Goal: Find specific page/section: Find specific page/section

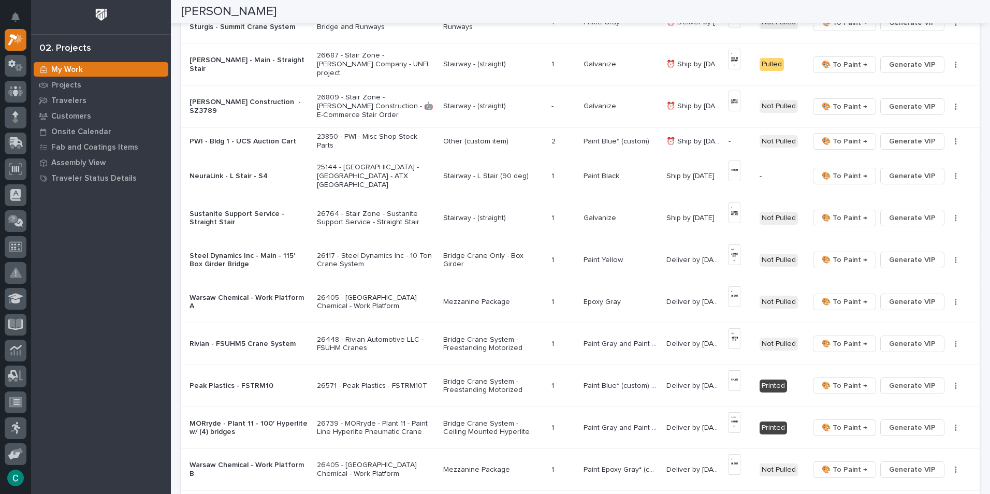
scroll to position [466, 0]
click at [917, 140] on span "Generate VIP" at bounding box center [912, 142] width 47 height 12
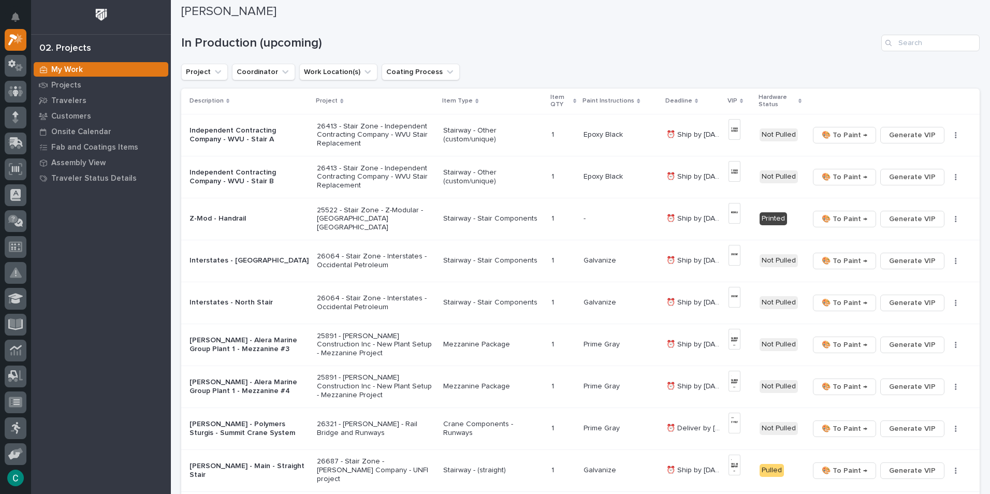
scroll to position [52, 0]
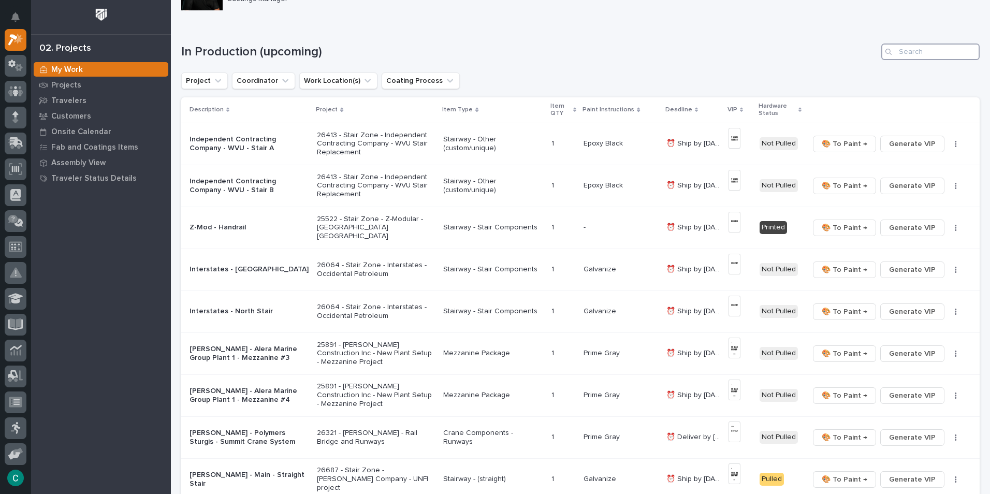
click at [913, 54] on input "Search" at bounding box center [931, 52] width 98 height 17
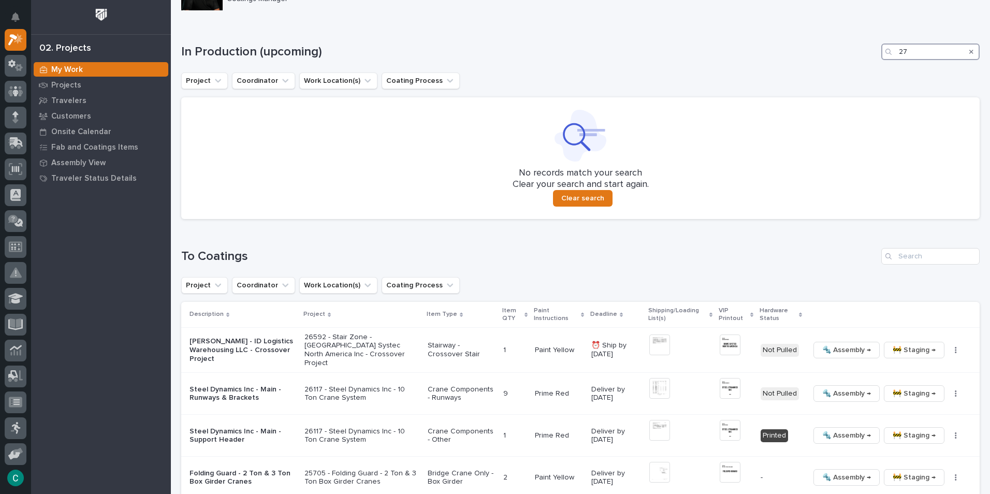
type input "2"
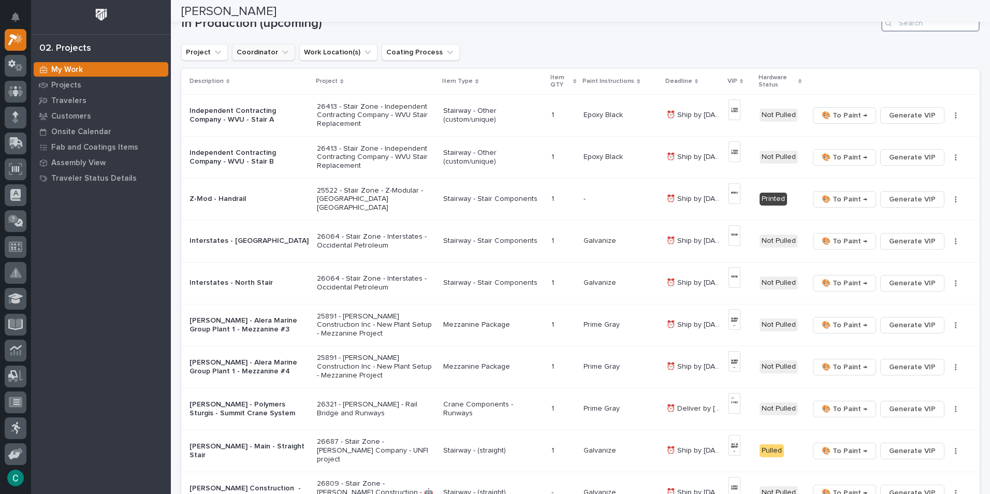
scroll to position [0, 0]
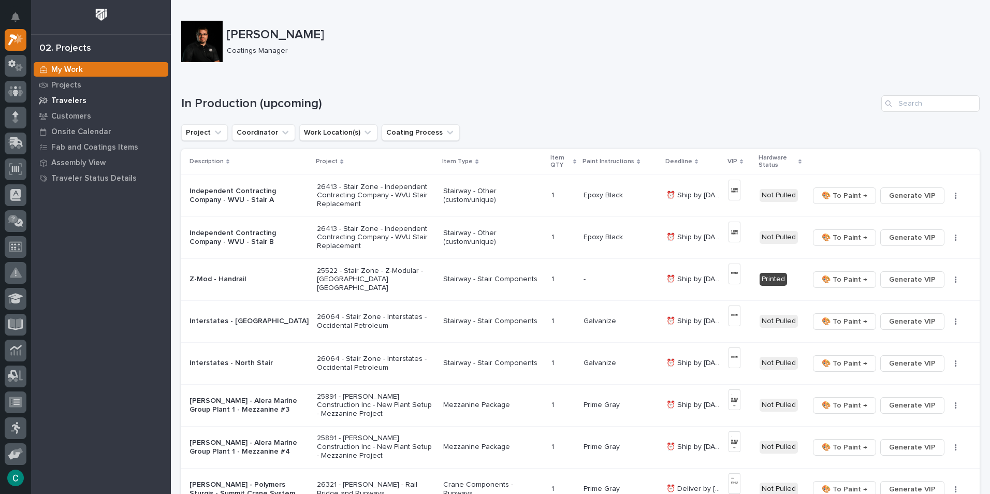
click at [52, 97] on p "Travelers" at bounding box center [68, 100] width 35 height 9
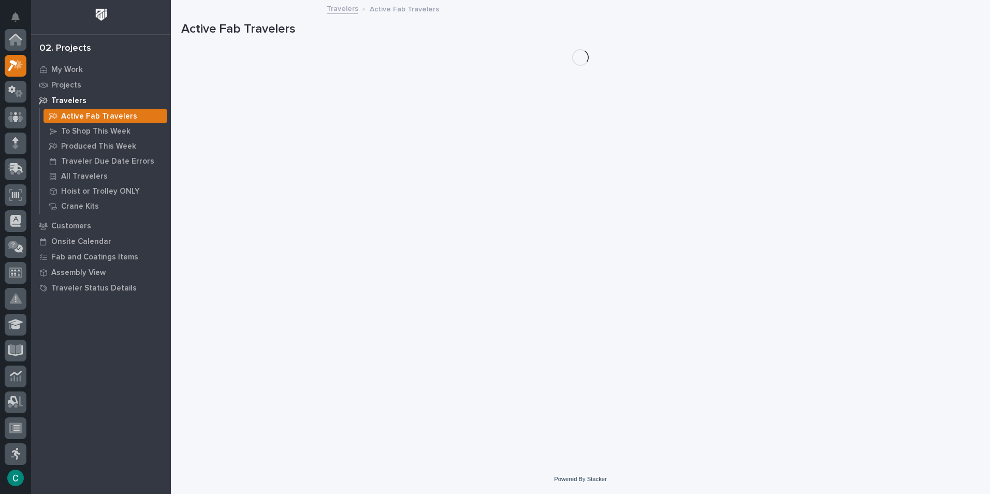
scroll to position [26, 0]
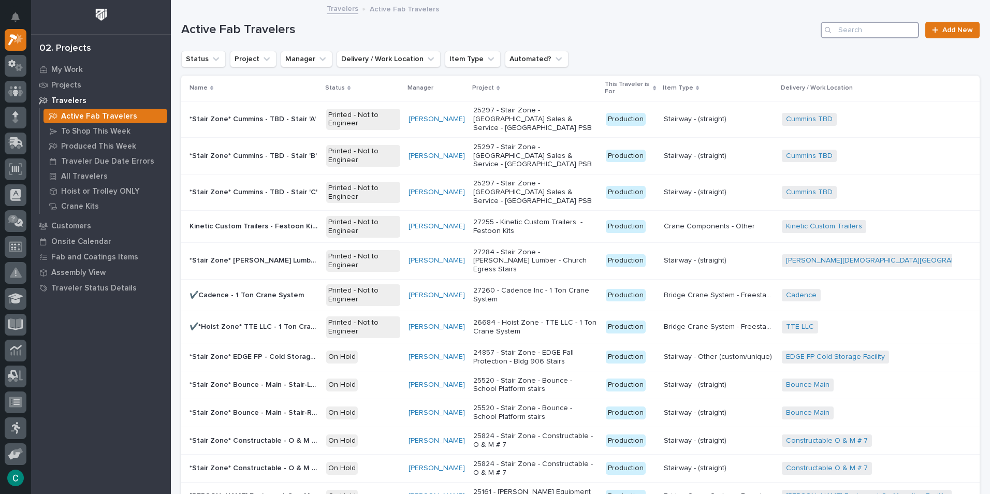
click at [847, 22] on input "Search" at bounding box center [870, 30] width 98 height 17
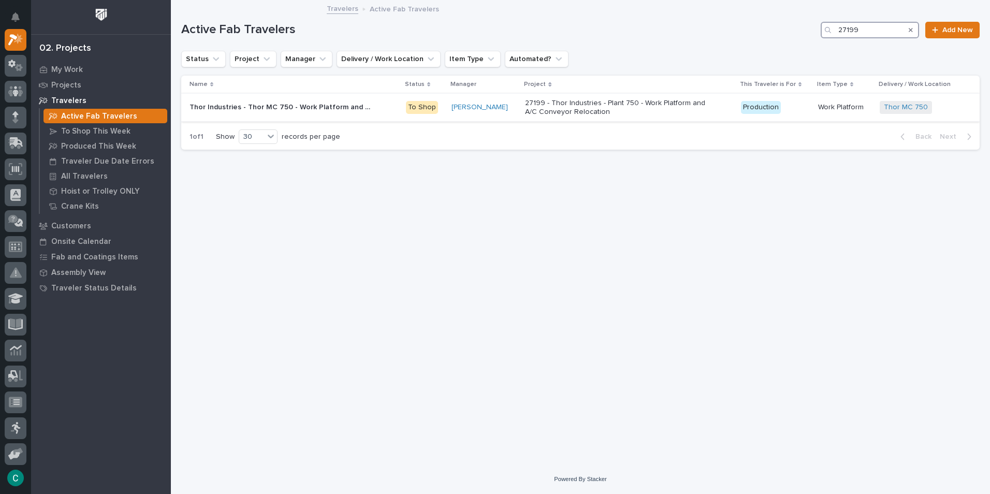
type input "27199"
click at [347, 104] on p "Thor Industries - Thor MC 750 - Work Platform and A/C Conveyor Bridge Relocation" at bounding box center [281, 106] width 183 height 11
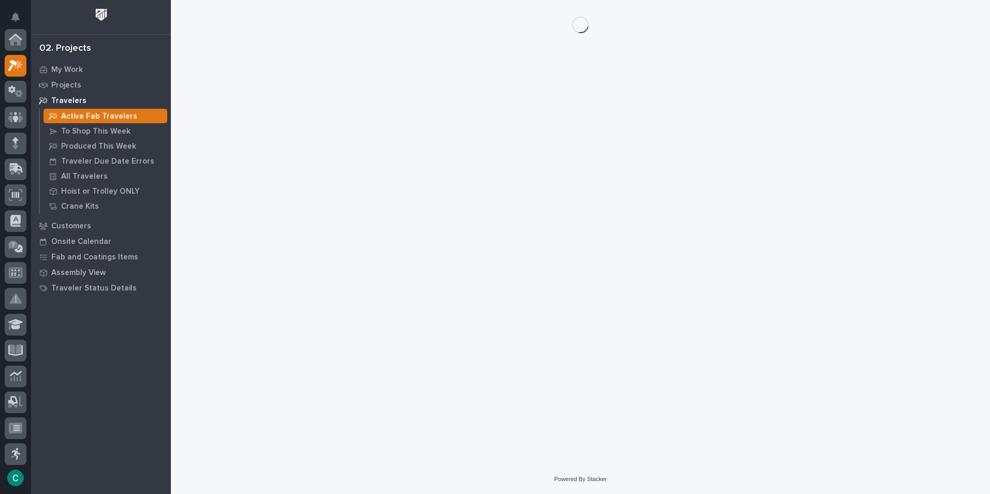
scroll to position [26, 0]
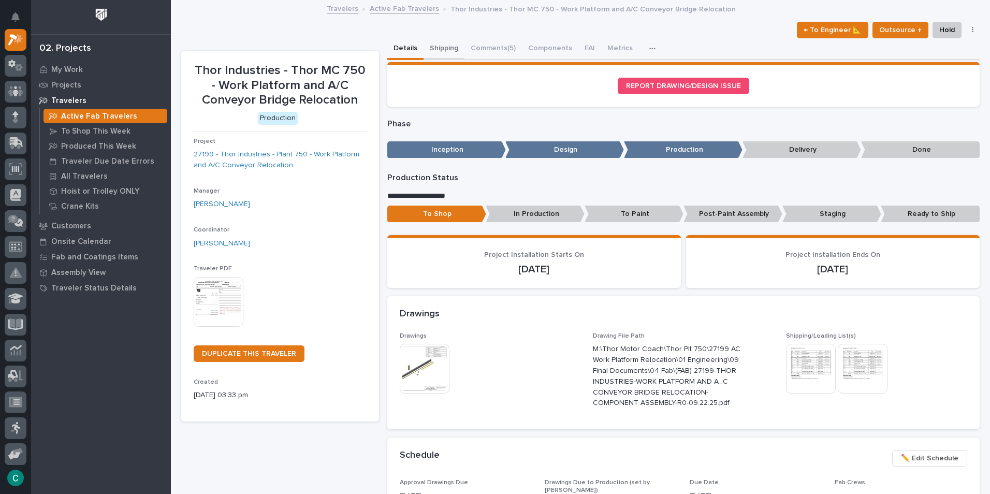
click at [449, 51] on button "Shipping" at bounding box center [444, 49] width 41 height 22
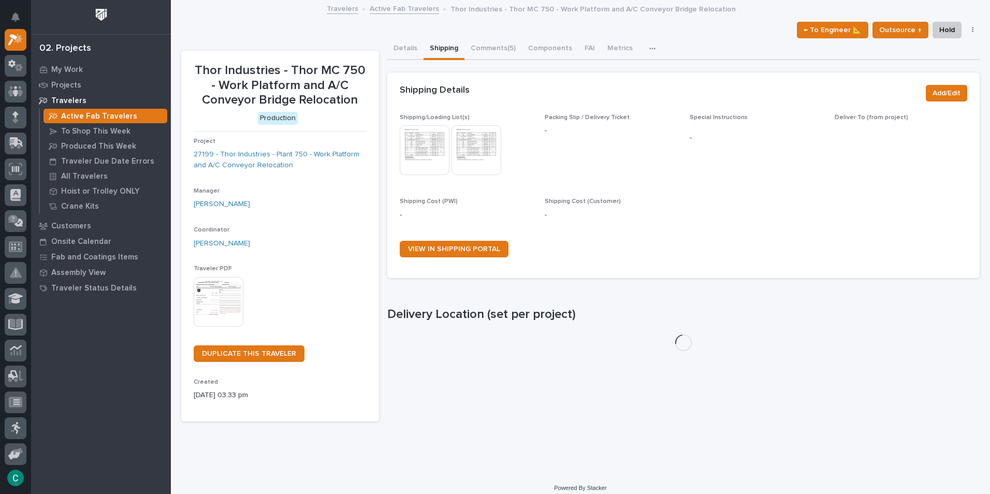
click at [423, 137] on img at bounding box center [425, 150] width 50 height 50
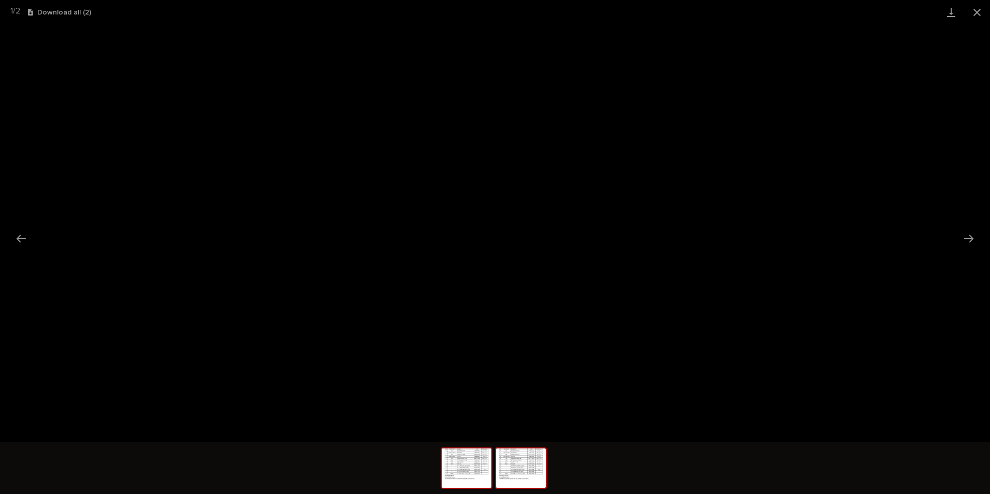
click at [530, 459] on img at bounding box center [521, 468] width 50 height 39
click at [488, 460] on img at bounding box center [467, 468] width 50 height 39
click at [979, 16] on button "Close gallery" at bounding box center [977, 12] width 26 height 24
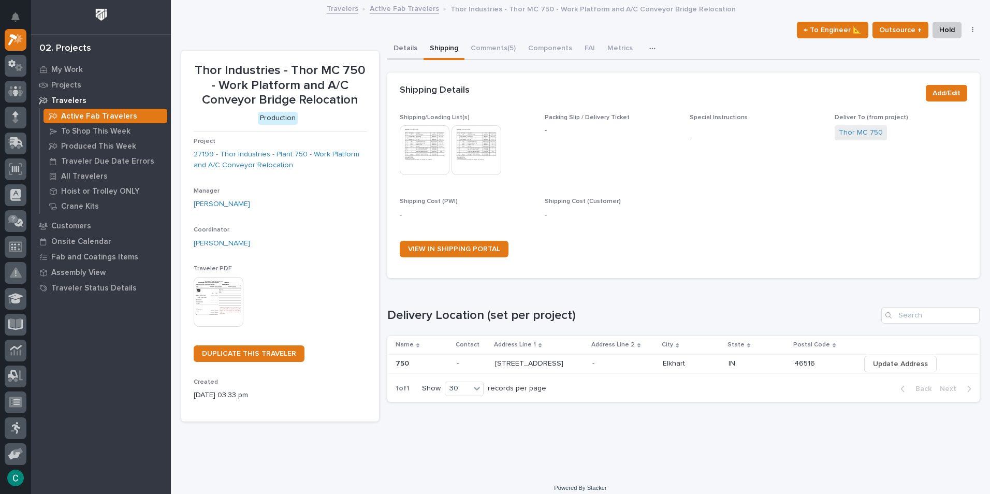
drag, startPoint x: 393, startPoint y: 47, endPoint x: 406, endPoint y: 57, distance: 16.2
click at [393, 47] on button "Details" at bounding box center [405, 49] width 36 height 22
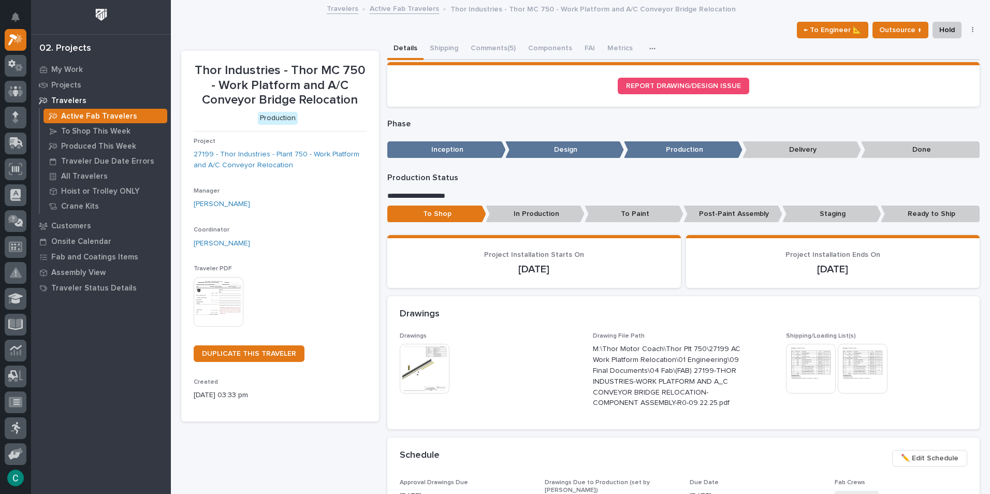
click at [632, 211] on p "To Paint" at bounding box center [634, 214] width 99 height 17
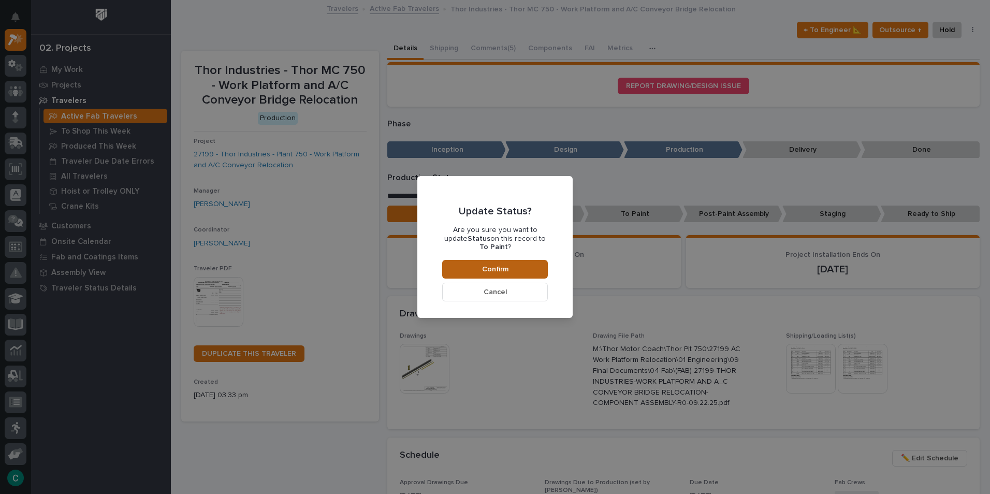
click at [533, 264] on button "Confirm" at bounding box center [495, 269] width 106 height 19
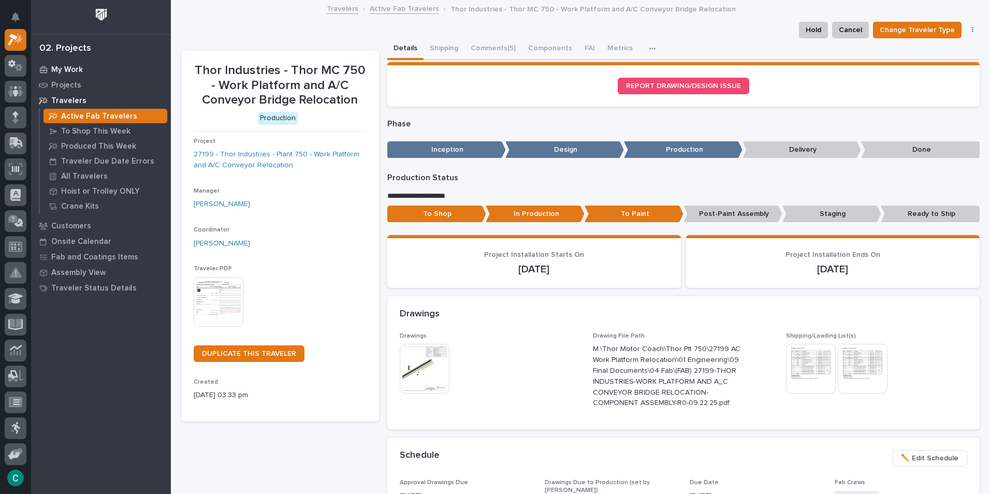
click at [60, 66] on p "My Work" at bounding box center [67, 69] width 32 height 9
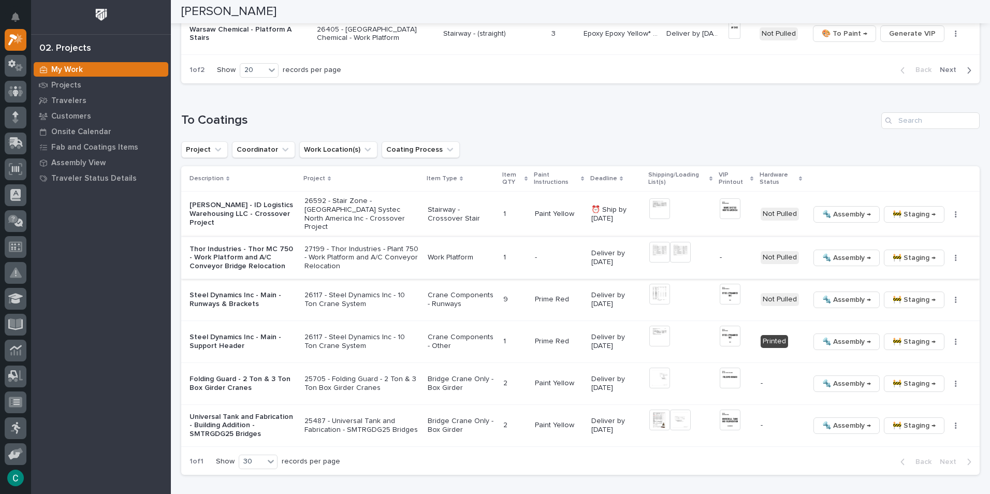
scroll to position [984, 0]
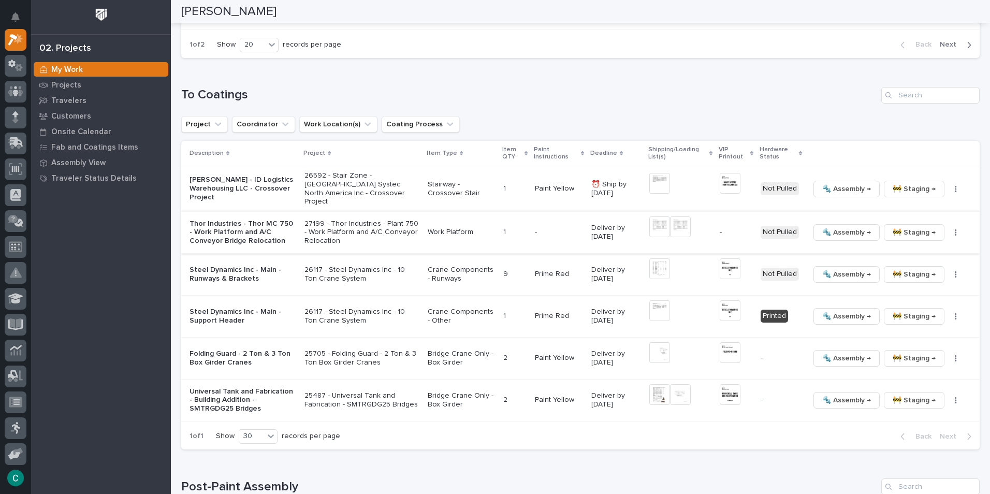
click at [949, 229] on button "button" at bounding box center [956, 232] width 15 height 7
click at [921, 279] on span "Generate VIP" at bounding box center [911, 283] width 45 height 12
click at [730, 111] on div "To Coatings Project Coordinator Work Location(s) Coating Process Description Pr…" at bounding box center [580, 268] width 799 height 363
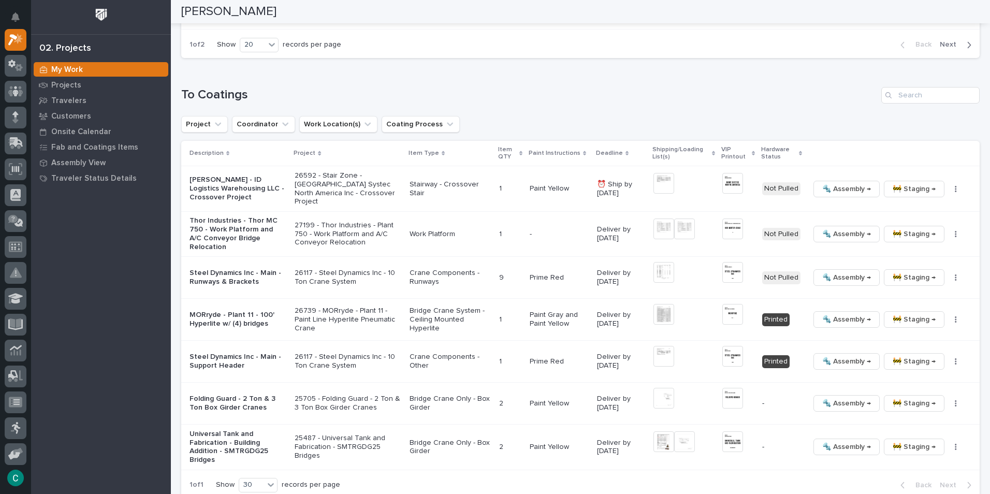
scroll to position [1007, 0]
